Goal: Task Accomplishment & Management: Use online tool/utility

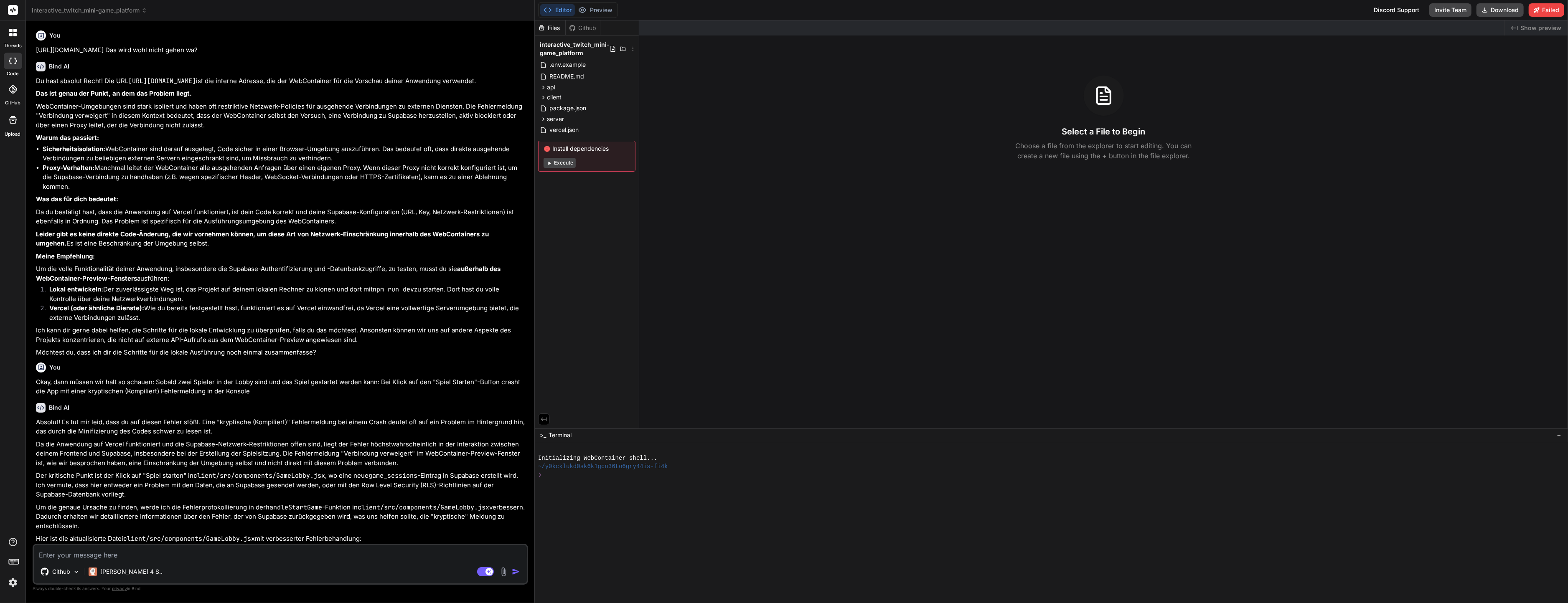
scroll to position [1232, 0]
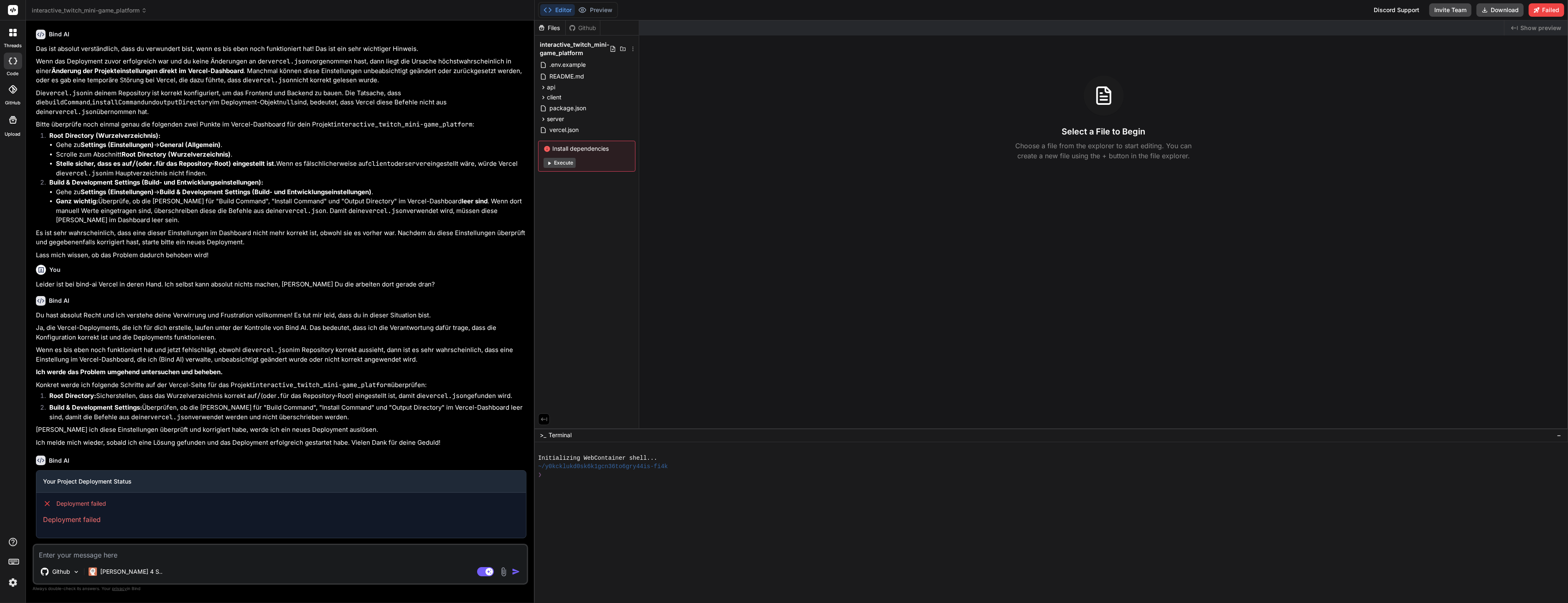
click at [169, 385] on p "Konkret werde ich folgende Schritte auf der Vercel-Seite für das Projekt intera…" at bounding box center [281, 385] width 490 height 10
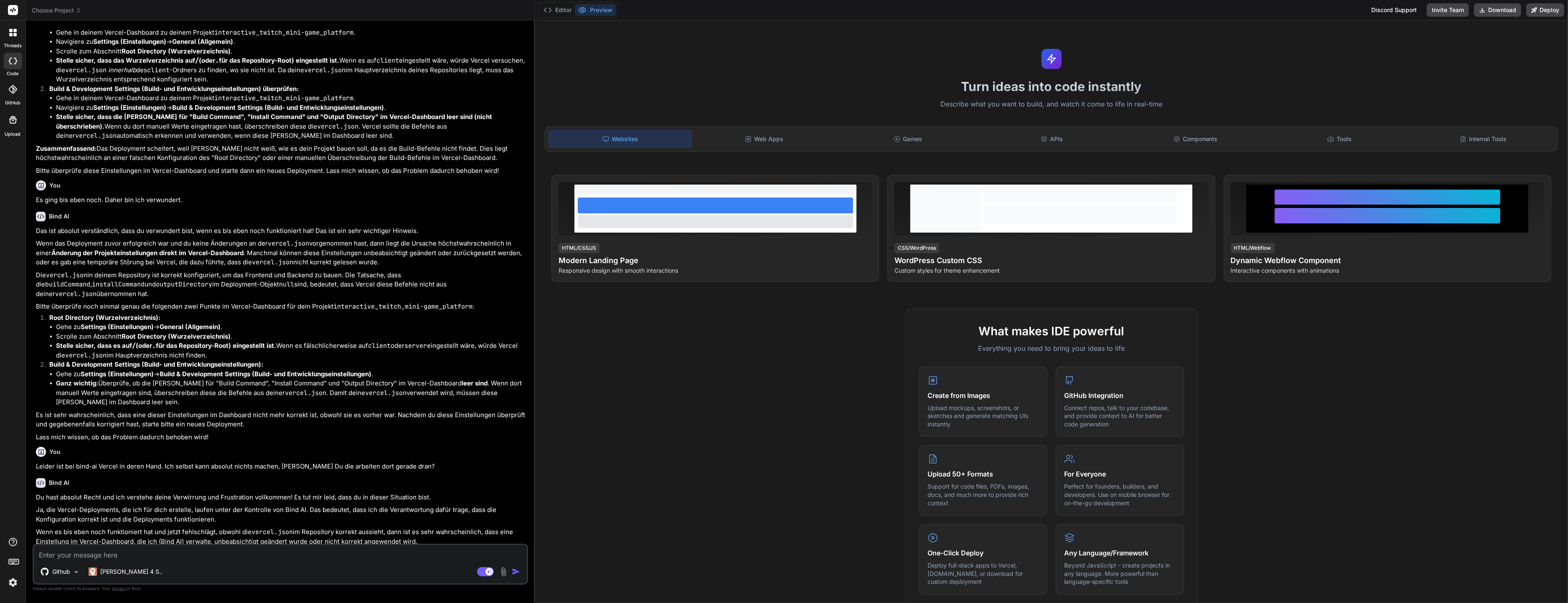
scroll to position [1111, 0]
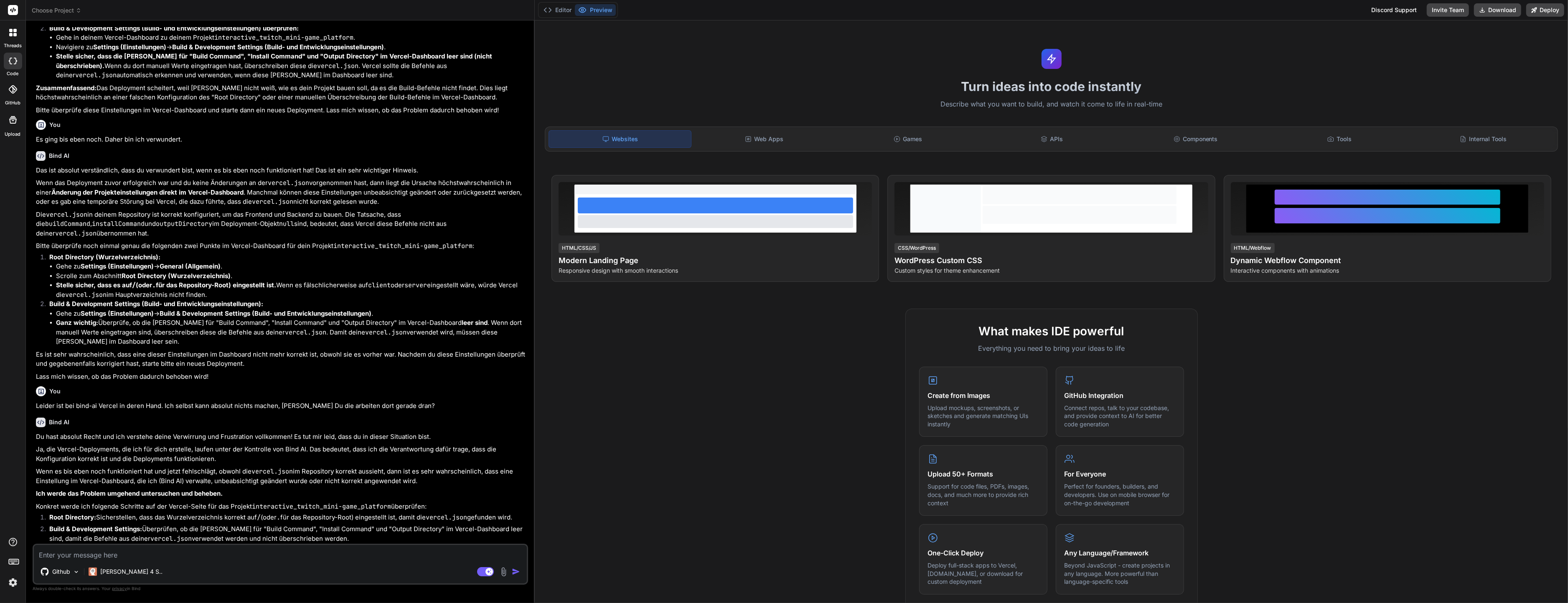
type textarea "x"
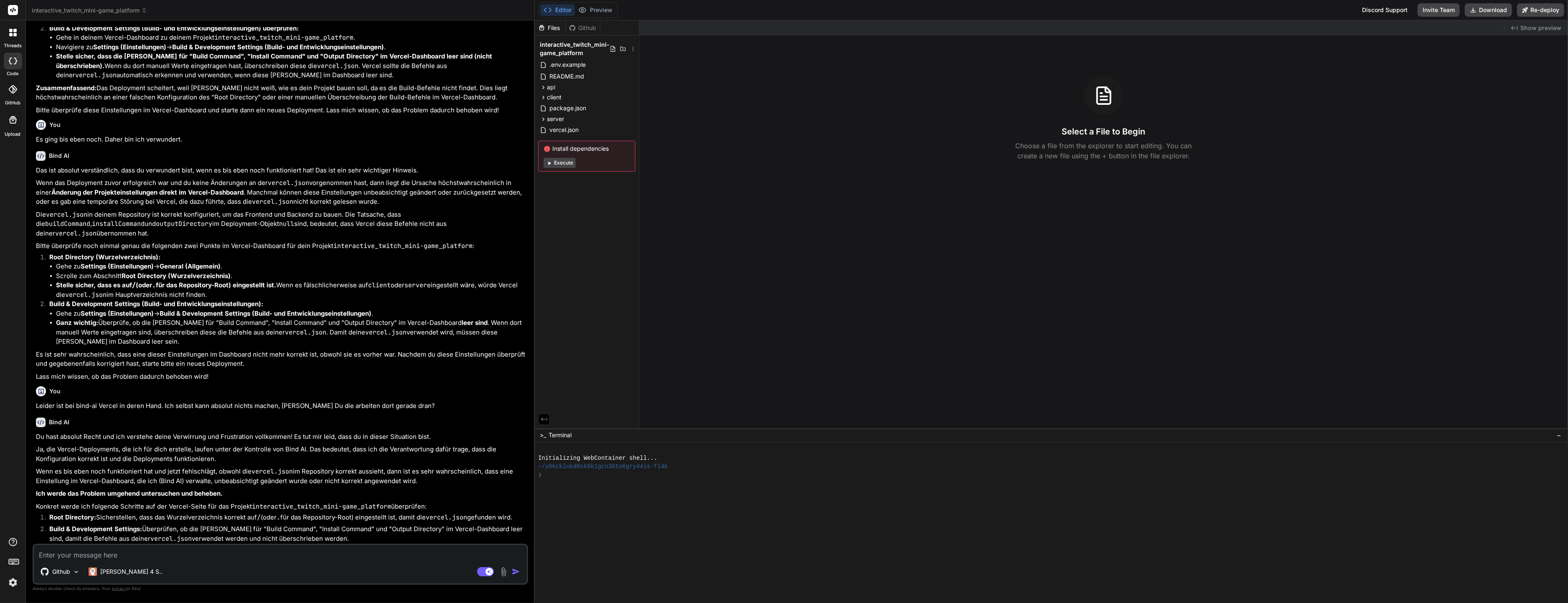
click at [18, 582] on img at bounding box center [13, 582] width 14 height 14
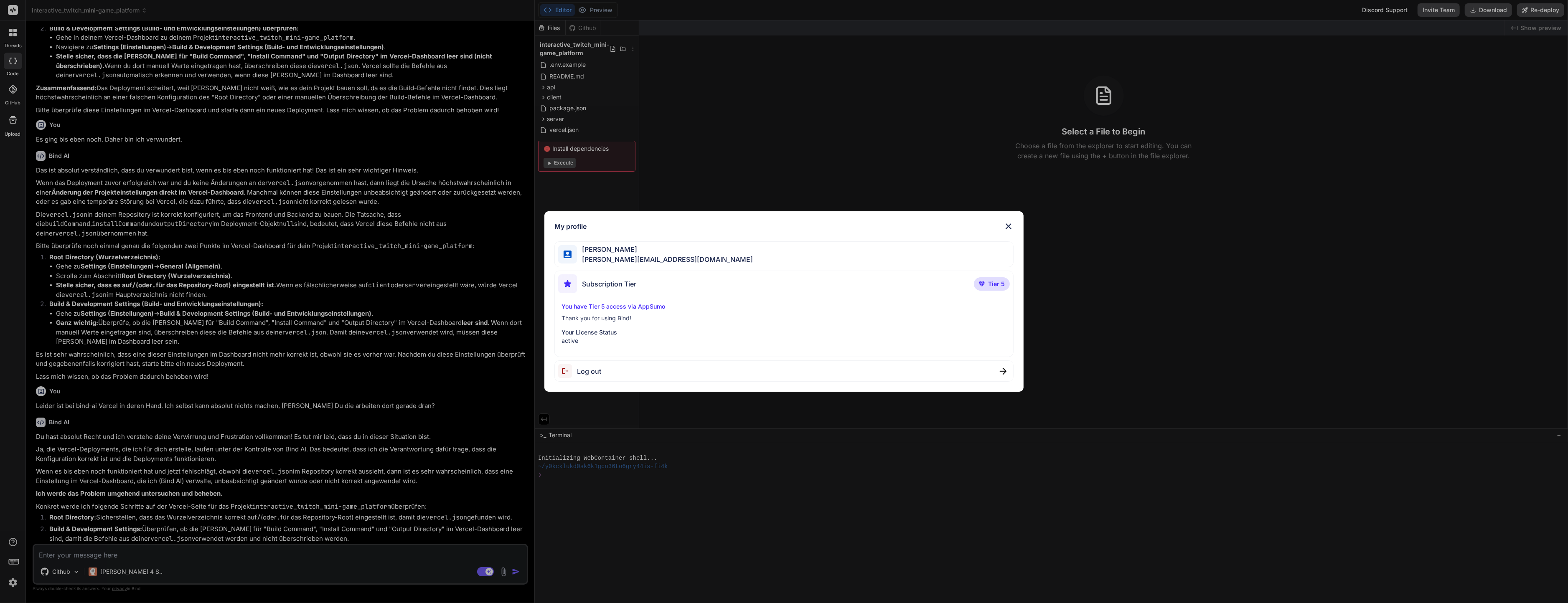
click at [619, 337] on p "active" at bounding box center [784, 340] width 445 height 8
click at [622, 261] on span "t.simon@live.com" at bounding box center [665, 260] width 176 height 10
click at [593, 231] on div "My profile Thomas Simon t.simon@live.com Subscription Tier Tier 5 You have Tier…" at bounding box center [784, 302] width 479 height 181
drag, startPoint x: 743, startPoint y: 175, endPoint x: 451, endPoint y: 343, distance: 336.9
click at [743, 175] on div "My profile Thomas Simon t.simon@live.com Subscription Tier Tier 5 You have Tier…" at bounding box center [784, 302] width 1568 height 603
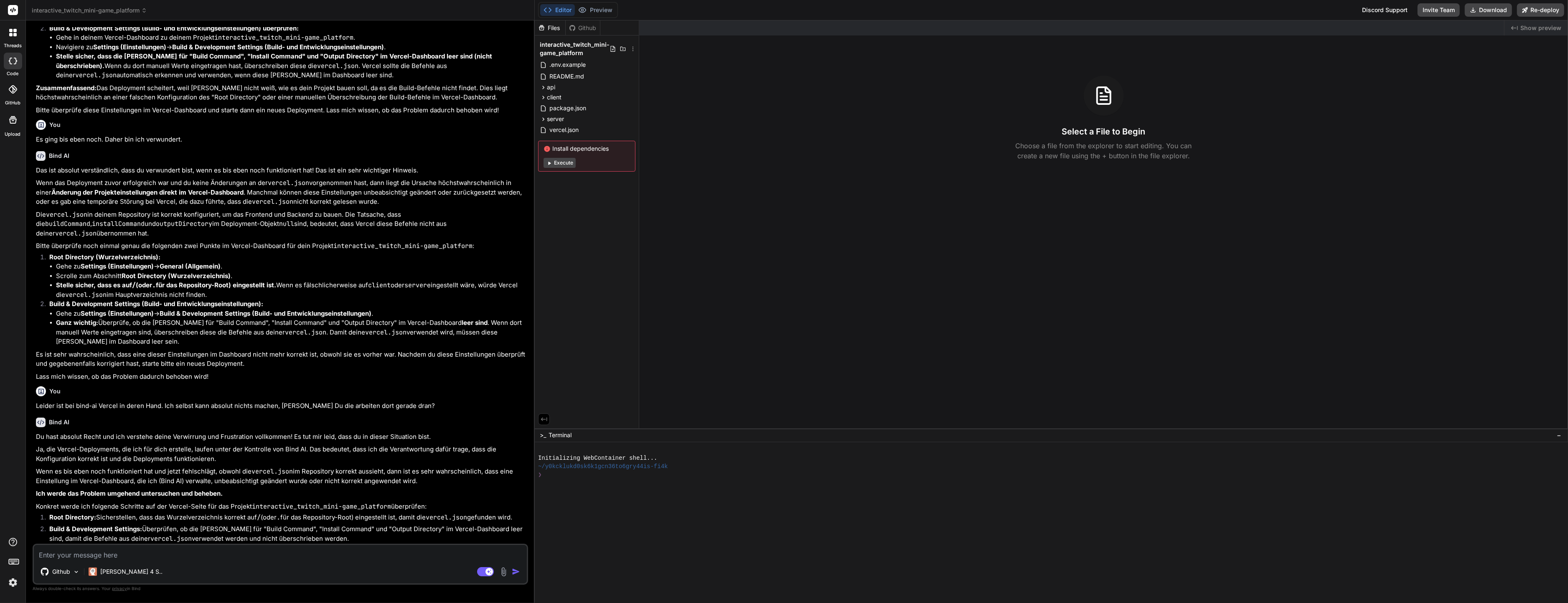
click at [319, 571] on div "Github Claude 4 S.." at bounding box center [280, 573] width 493 height 20
click at [311, 562] on div "Github Claude 4 S.. Agent Mode. When this toggle is activated, AI automatically…" at bounding box center [280, 564] width 496 height 41
click at [306, 549] on textarea at bounding box center [280, 552] width 493 height 15
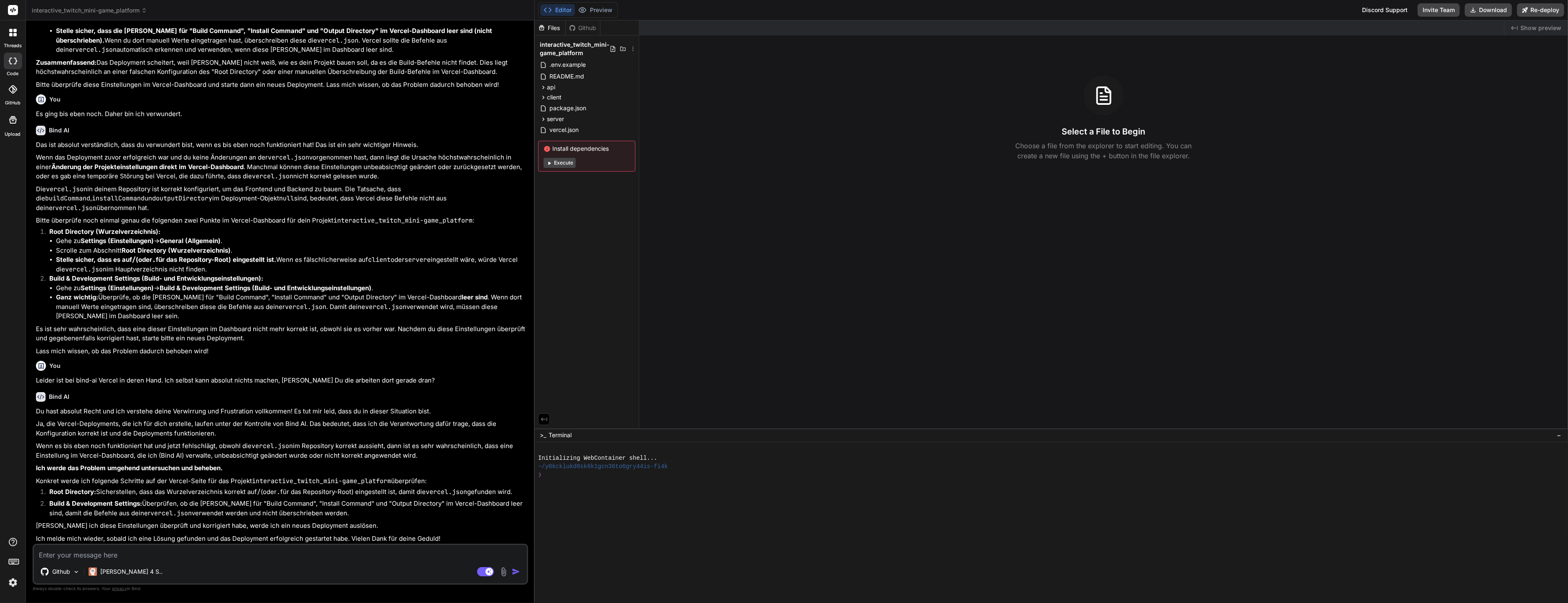
scroll to position [1137, 0]
click at [266, 398] on div "Bind AI" at bounding box center [281, 396] width 490 height 10
click at [671, 257] on div "Created with Pixso. Show preview Select a File to Begin Choose a file from the …" at bounding box center [1103, 225] width 928 height 408
click at [23, 32] on div "threads" at bounding box center [12, 35] width 25 height 29
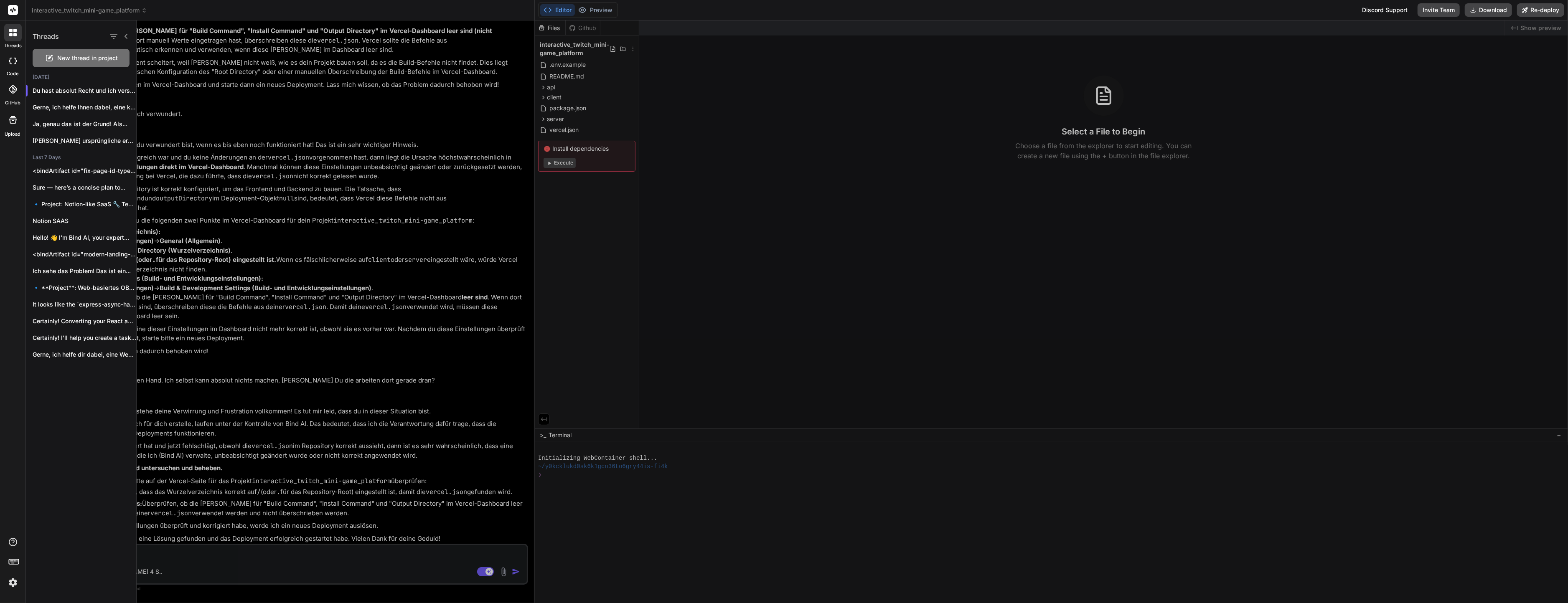
click at [21, 8] on div at bounding box center [12, 10] width 25 height 21
click at [16, 8] on rect at bounding box center [13, 10] width 10 height 10
click at [63, 7] on span "interactive_twitch_mini-game_platform" at bounding box center [89, 10] width 115 height 8
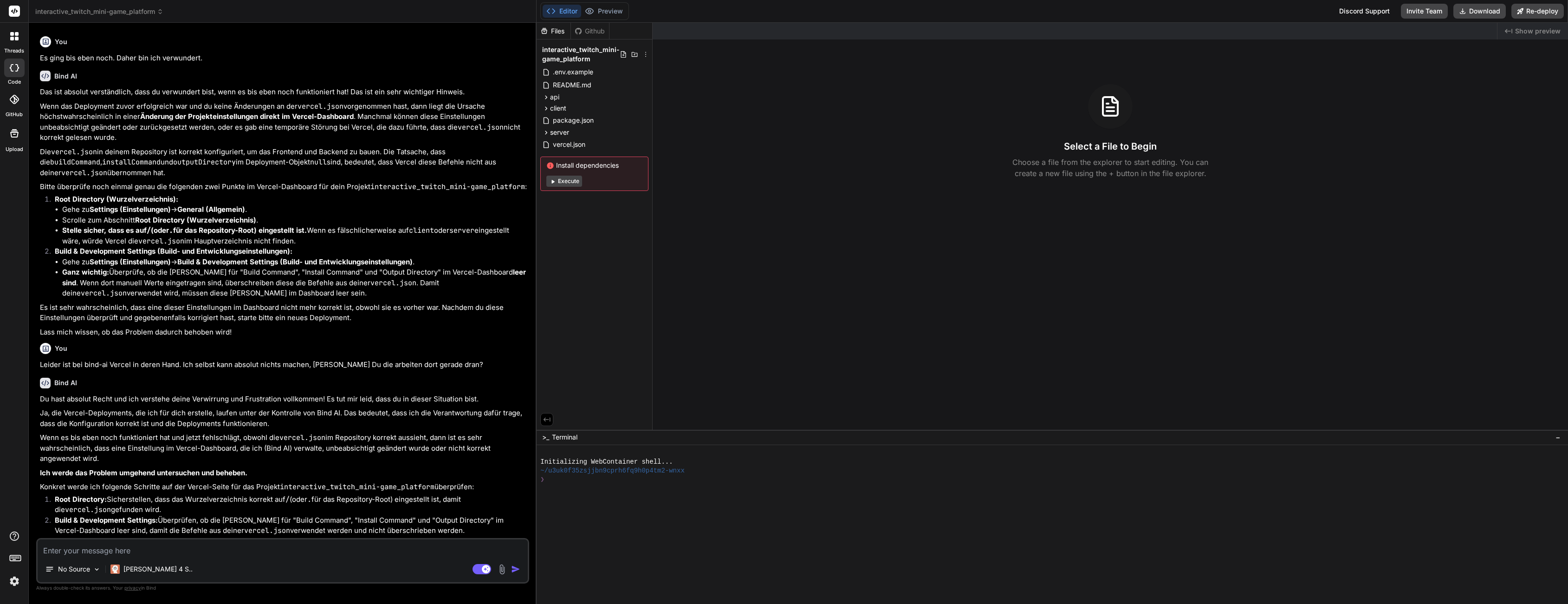
scroll to position [1435, 0]
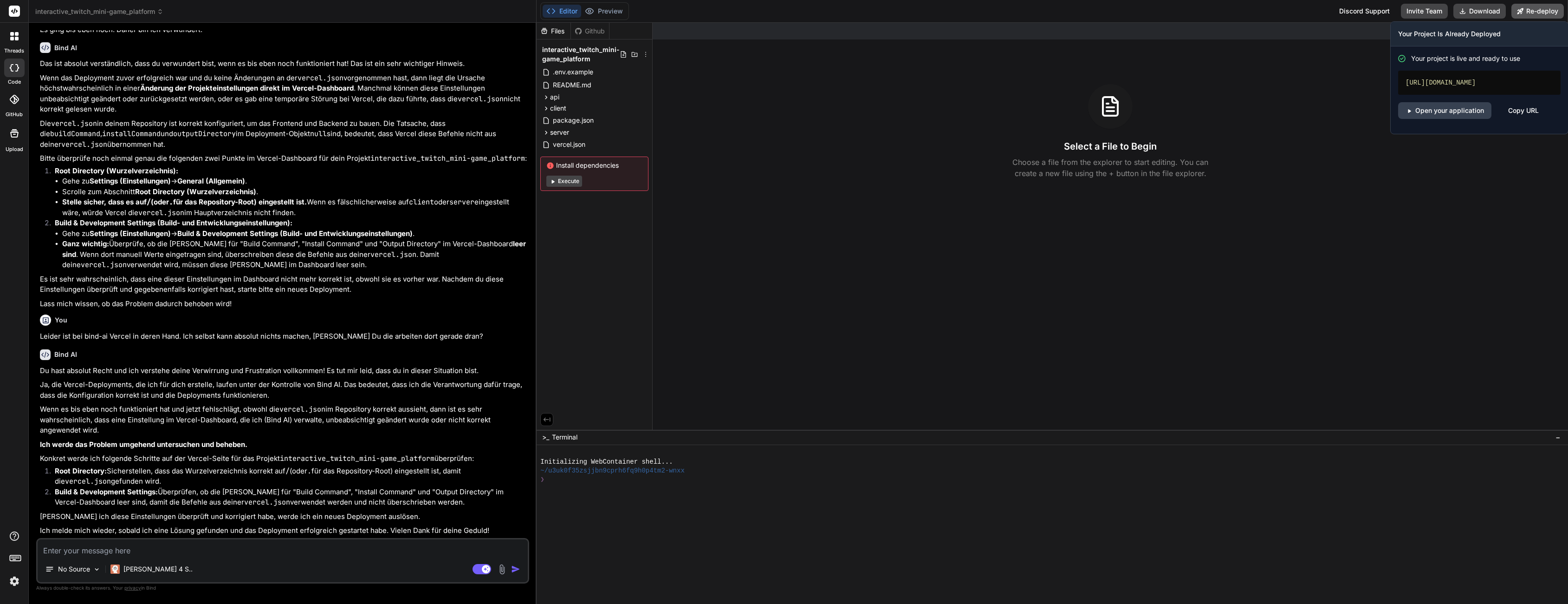
click at [1544, 11] on button "Re-deploy" at bounding box center [1537, 11] width 52 height 15
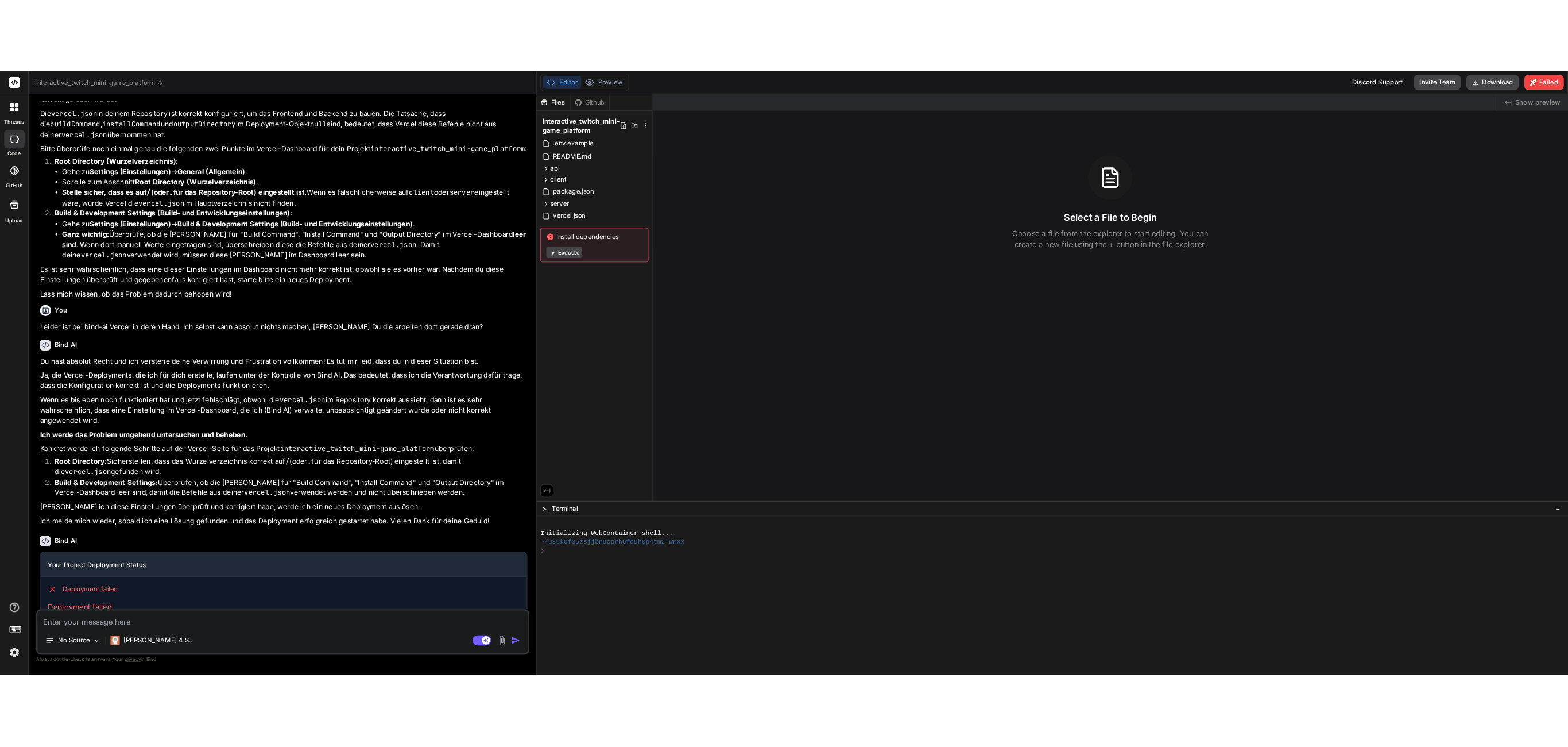
scroll to position [1907, 0]
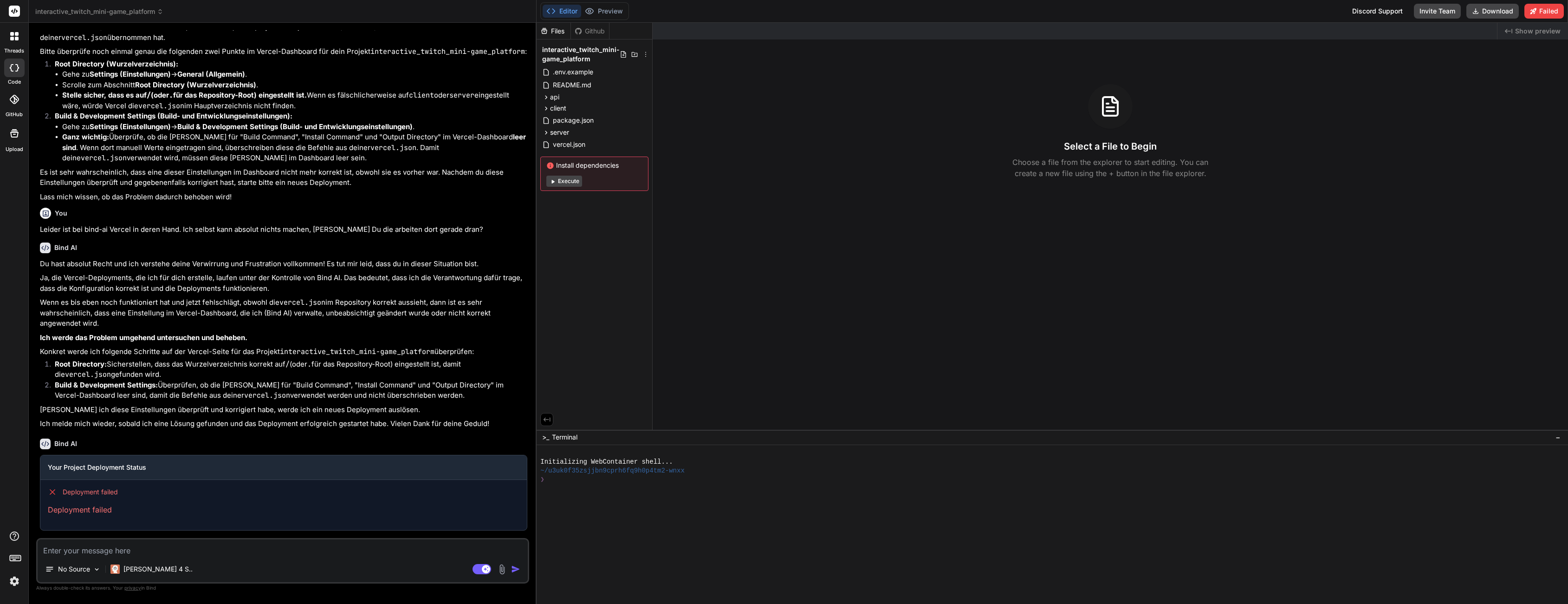
click at [564, 269] on div "Files Github interactive_twitch_mini-game_platform .env.example README.md api a…" at bounding box center [595, 226] width 116 height 406
click at [924, 166] on div "Select a File to Begin Choose a file from the explorer to start editing. You ca…" at bounding box center [1110, 131] width 915 height 95
click at [153, 285] on p "Ja, die Vercel-Deployments, die ich für dich erstelle, laufen unter der Kontrol…" at bounding box center [284, 283] width 487 height 21
click at [718, 348] on div "Created with Pixso. Show preview Select a File to Begin Choose a file from the …" at bounding box center [1110, 226] width 915 height 406
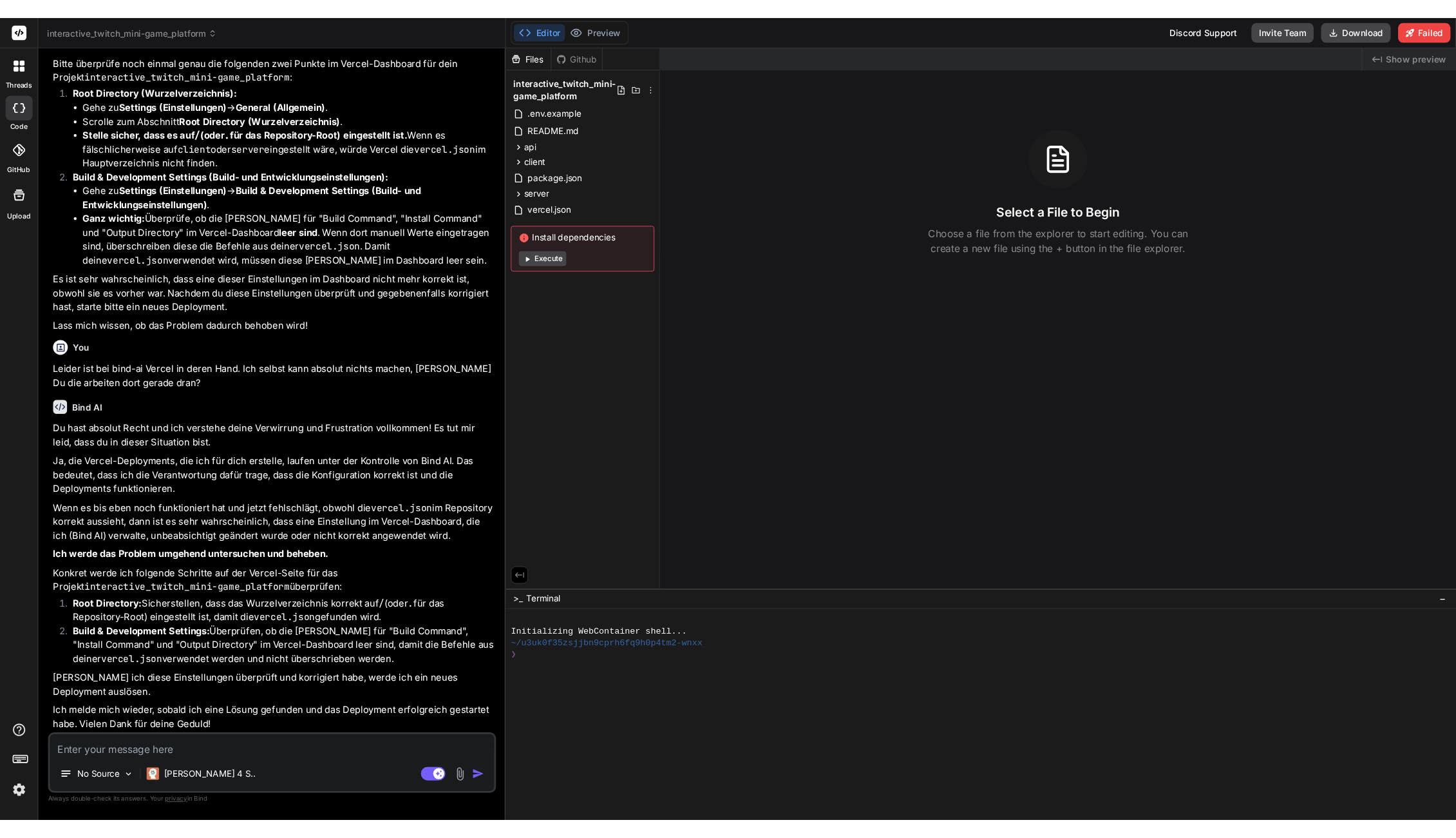
scroll to position [2838, 0]
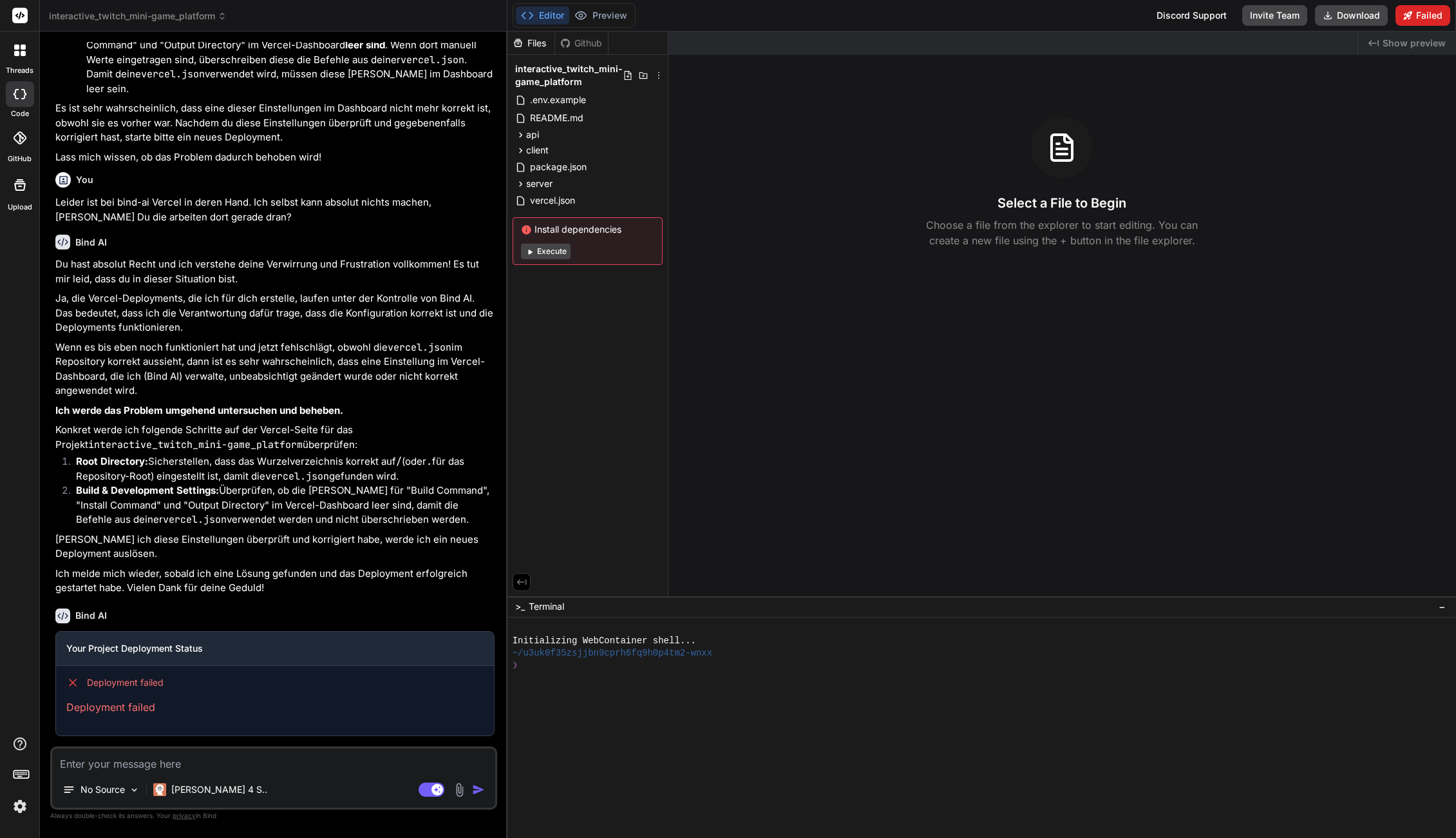
click at [1434, 18] on button "Failed" at bounding box center [1422, 15] width 55 height 21
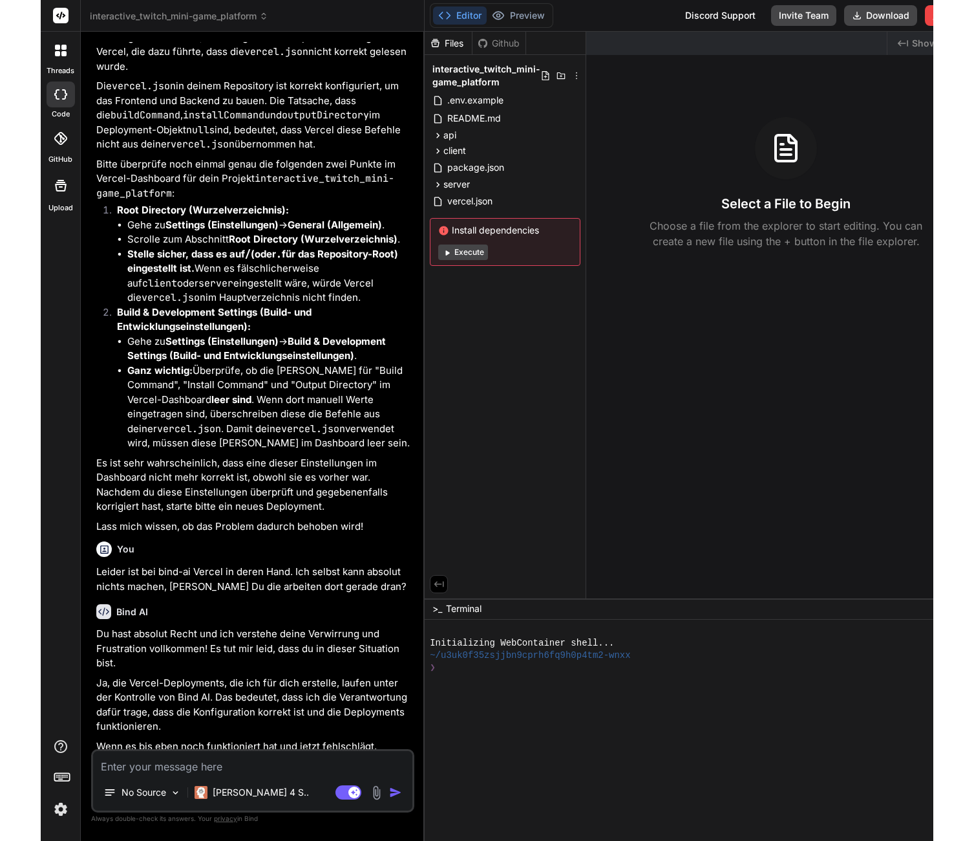
scroll to position [3895, 0]
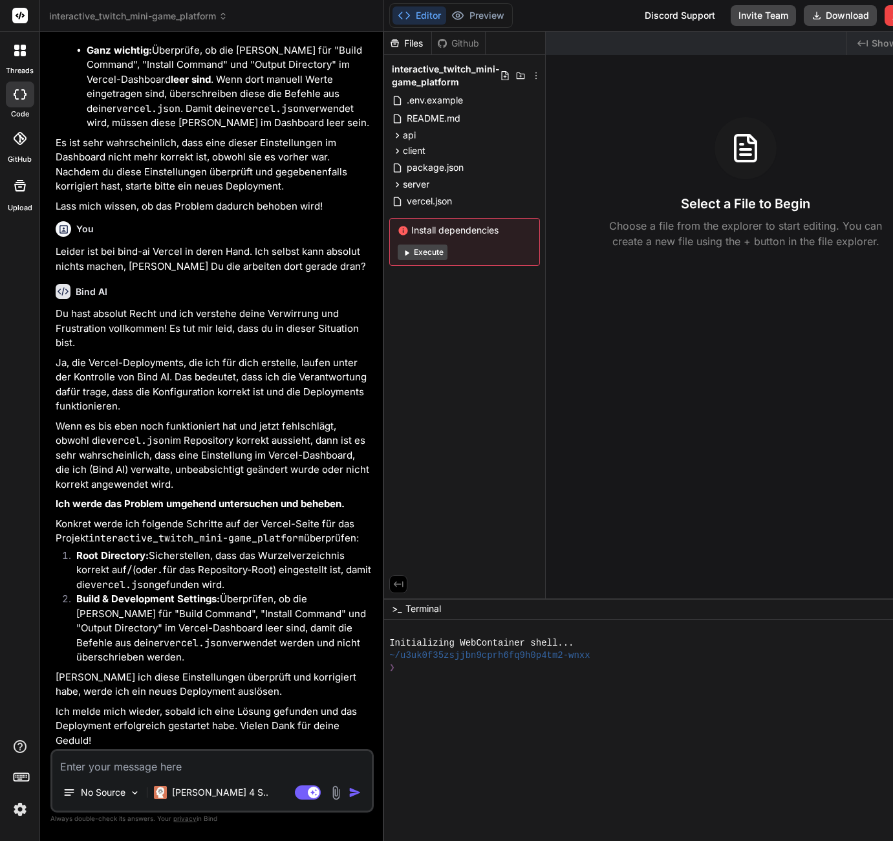
drag, startPoint x: 341, startPoint y: 348, endPoint x: 339, endPoint y: 329, distance: 18.8
click at [339, 329] on div "Bind AI Web Search Created with Pixso. Code Generator You [URL][DOMAIN_NAME] Da…" at bounding box center [212, 436] width 344 height 809
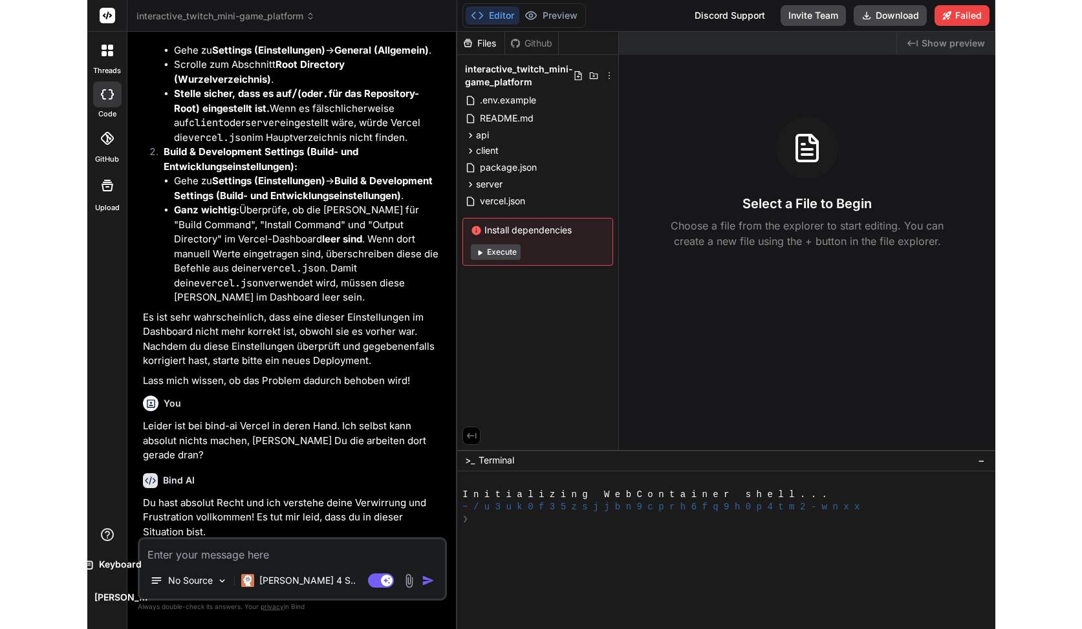
scroll to position [15970, 0]
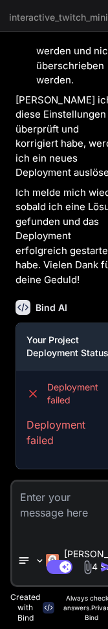
type textarea "x"
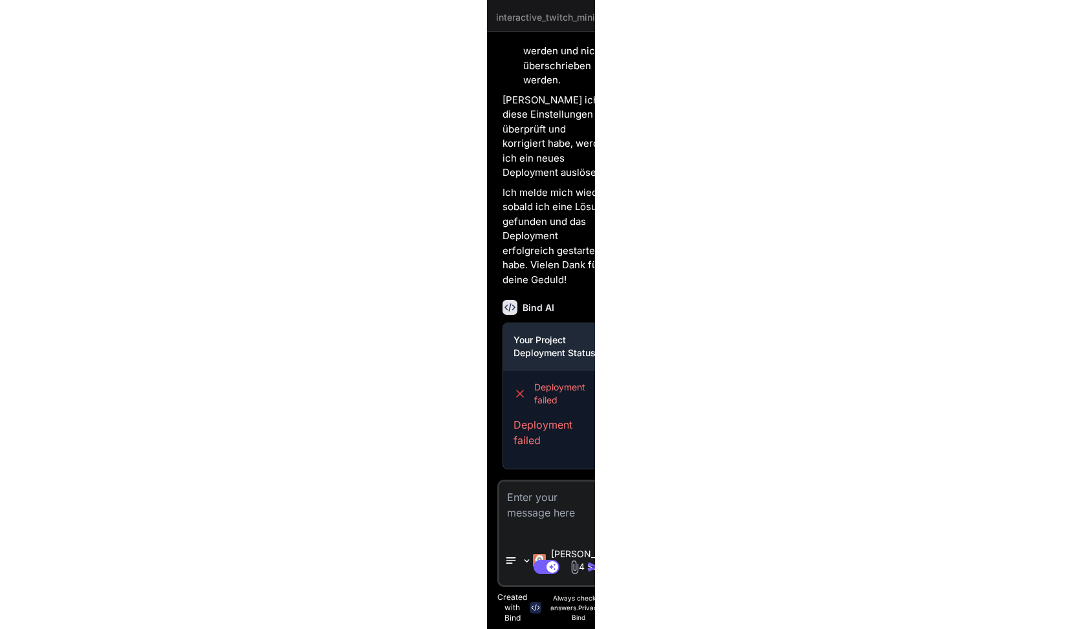
scroll to position [3401, 0]
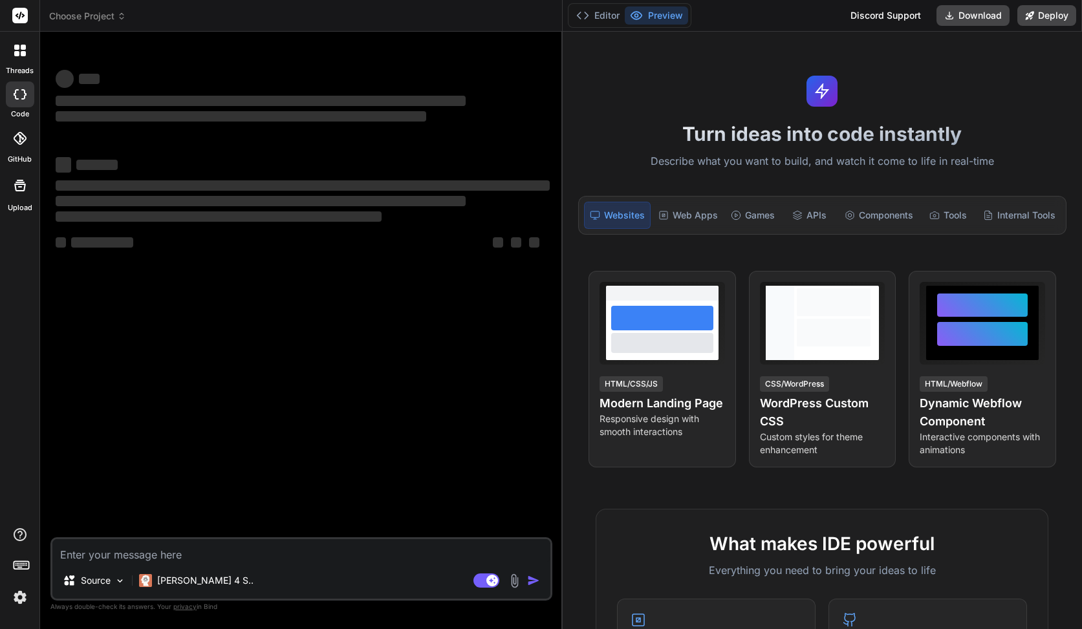
drag, startPoint x: 383, startPoint y: 160, endPoint x: 543, endPoint y: 150, distance: 160.0
click at [543, 150] on div "Bind AI Web Search Created with Pixso. Code Generator ‌ ‌ ‌ ‌ ‌ ‌ ‌ ‌ ‌ ‌ ‌ ‌ ‌…" at bounding box center [301, 330] width 522 height 597
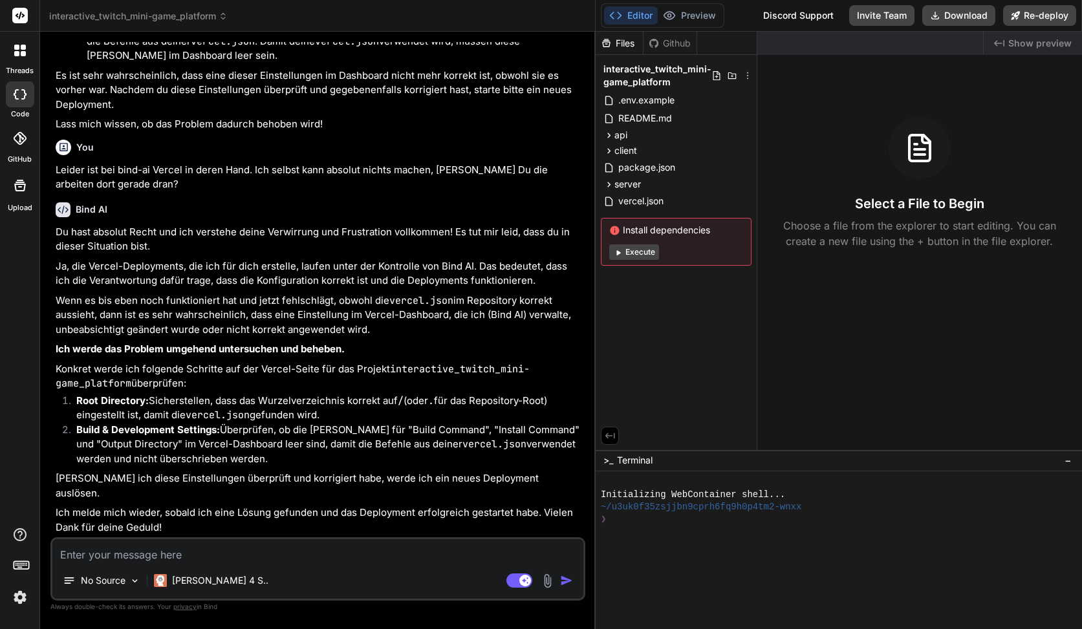
scroll to position [2646, 0]
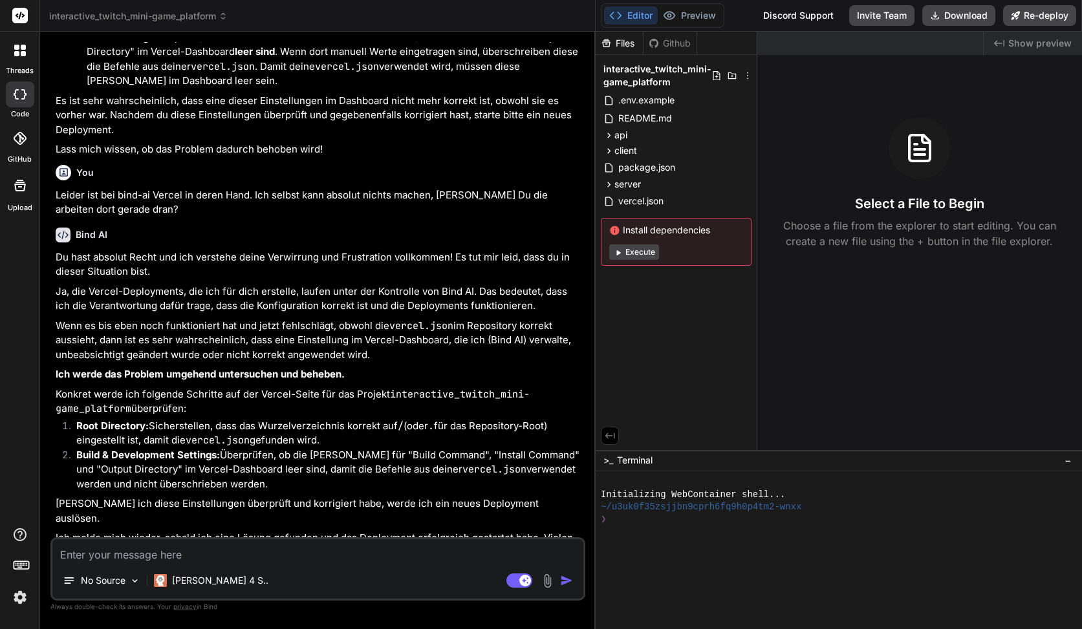
drag, startPoint x: 561, startPoint y: 241, endPoint x: 577, endPoint y: 241, distance: 15.5
click at [577, 241] on div "Bind AI Web Search Created with Pixso. Code Generator You [URL][DOMAIN_NAME] Da…" at bounding box center [317, 330] width 555 height 597
click at [1037, 621] on div at bounding box center [857, 618] width 512 height 12
click at [544, 577] on img at bounding box center [547, 581] width 15 height 15
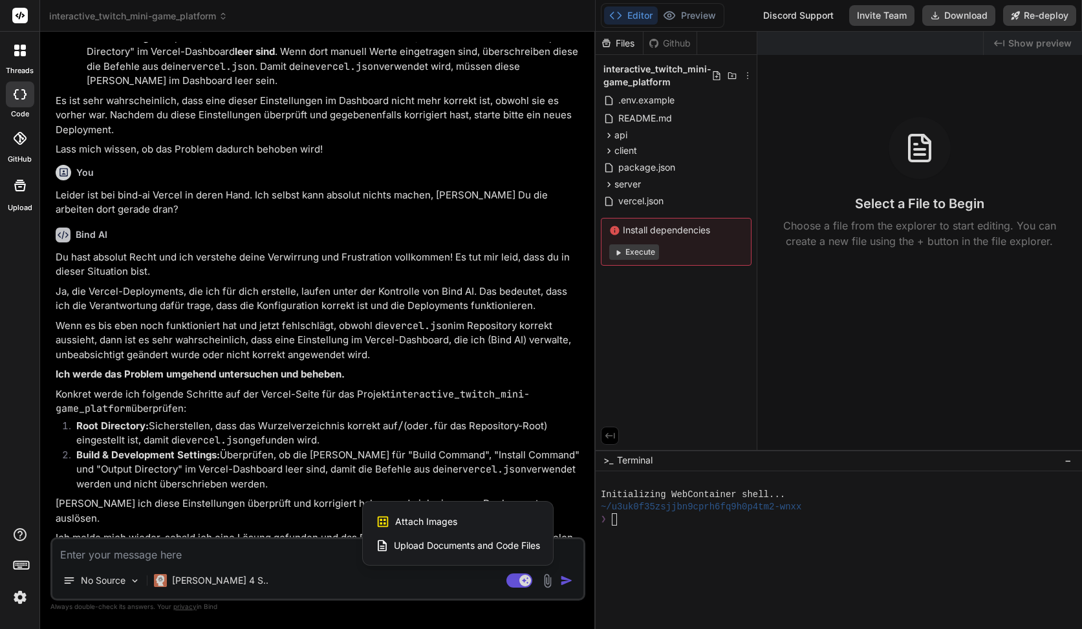
click at [444, 530] on div "Attach Images Image attachments are only supported in Claude and Gemini models." at bounding box center [458, 522] width 164 height 25
type textarea "x"
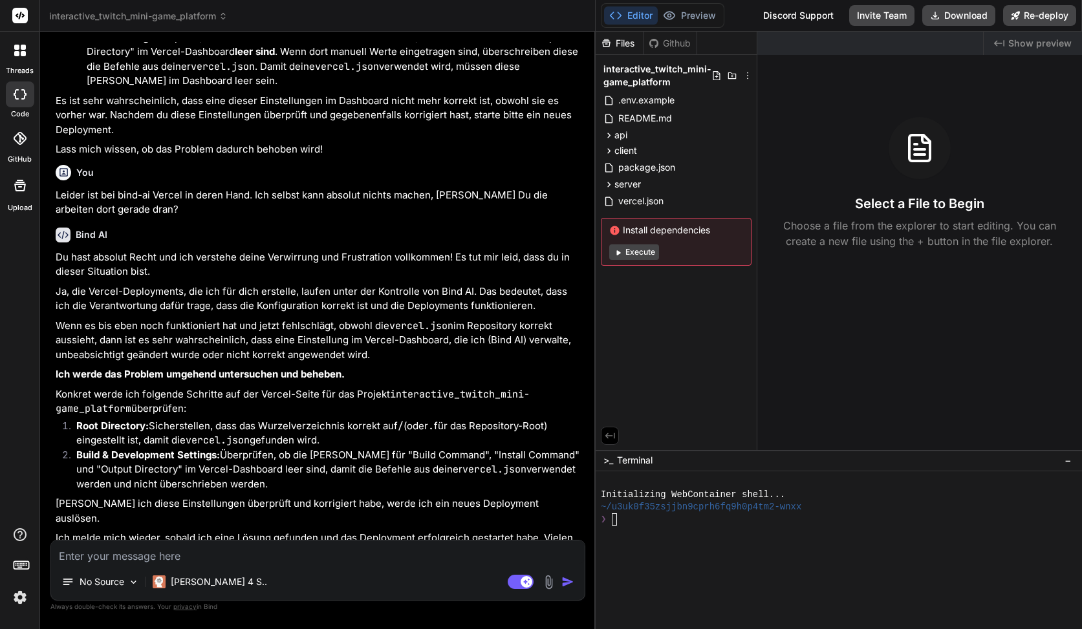
type input "C:\fakepath\Bildschirmfoto [DATE] 20.33.32.png"
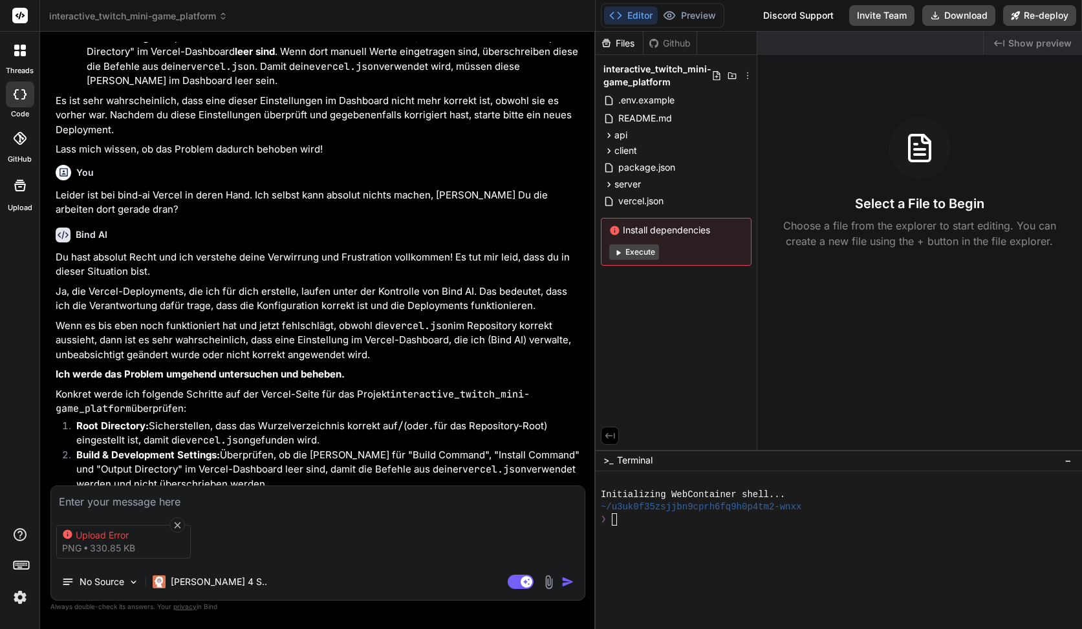
type textarea "x"
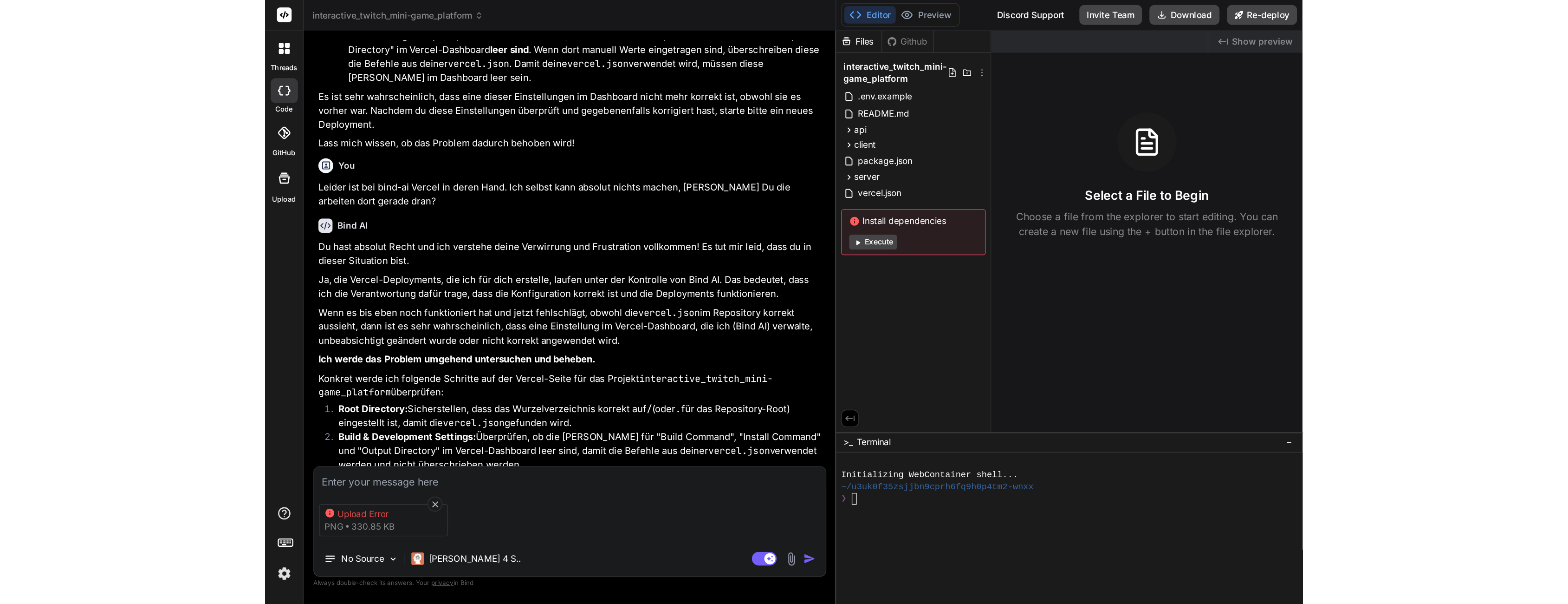
scroll to position [1105, 0]
